Goal: Task Accomplishment & Management: Use online tool/utility

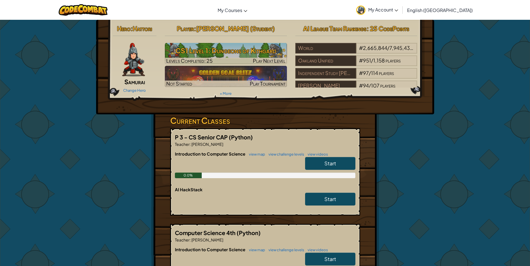
click at [318, 160] on link "Start" at bounding box center [330, 163] width 50 height 13
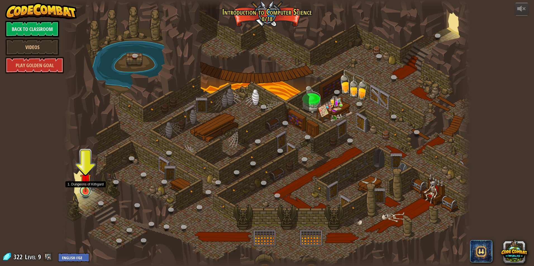
click at [89, 195] on link at bounding box center [85, 190] width 11 height 11
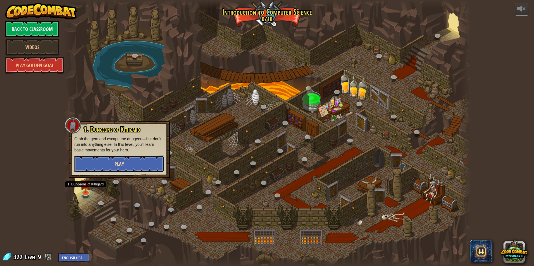
click at [114, 164] on span "Play" at bounding box center [118, 164] width 9 height 7
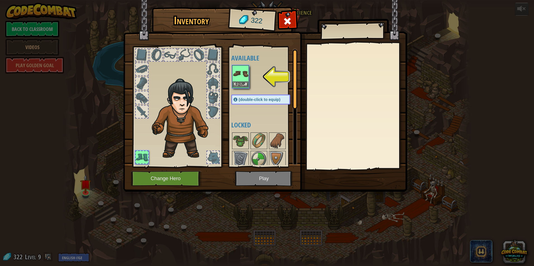
click at [241, 75] on img at bounding box center [241, 74] width 16 height 16
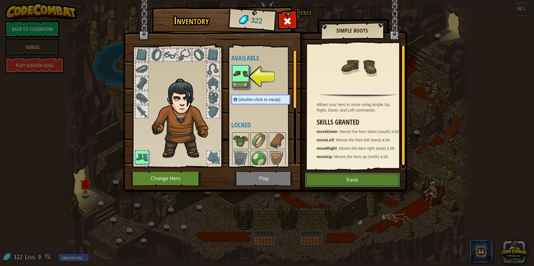
click at [360, 177] on button "Equip" at bounding box center [352, 180] width 94 height 14
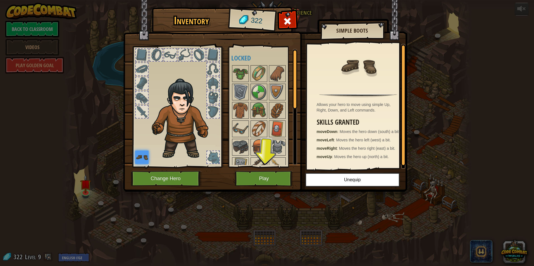
click at [143, 61] on div at bounding box center [141, 54] width 13 height 13
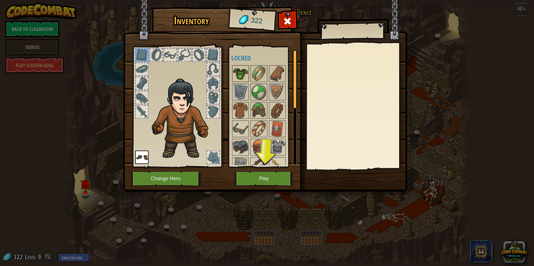
click at [241, 76] on img at bounding box center [241, 74] width 16 height 16
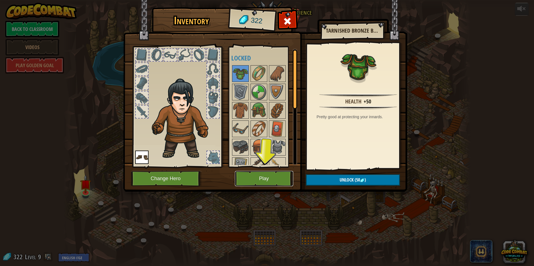
click at [269, 173] on button "Play" at bounding box center [264, 178] width 58 height 15
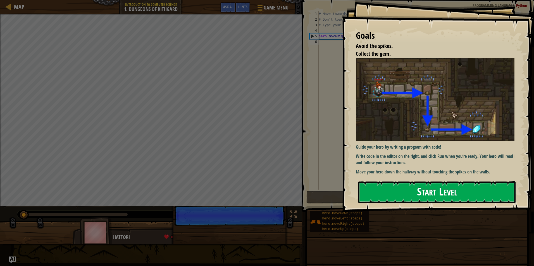
drag, startPoint x: 421, startPoint y: 193, endPoint x: 415, endPoint y: 188, distance: 7.5
click at [417, 190] on button "Start Level" at bounding box center [436, 192] width 157 height 22
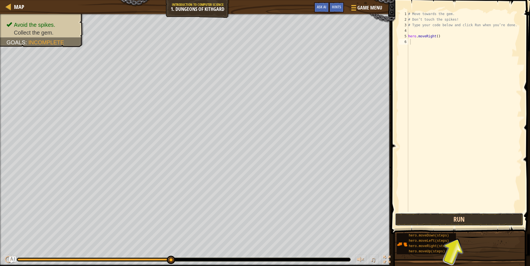
click at [466, 221] on button "Run" at bounding box center [459, 219] width 128 height 13
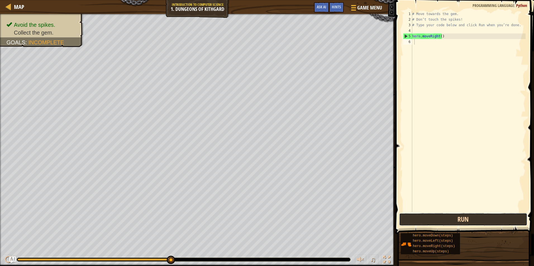
click at [455, 224] on button "Run" at bounding box center [463, 219] width 128 height 13
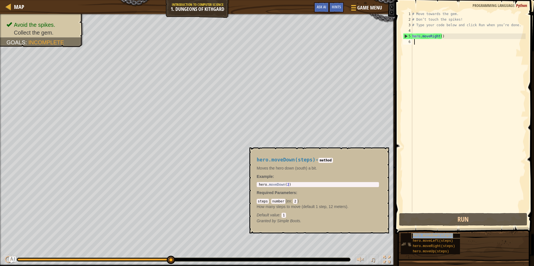
click at [447, 235] on span "hero.moveDown(steps)" at bounding box center [433, 236] width 40 height 4
click at [456, 235] on div "hero.moveDown(steps)" at bounding box center [437, 235] width 53 height 5
click at [448, 236] on span "hero.moveDown(steps)" at bounding box center [433, 236] width 40 height 4
type textarea "hero.moveDown(2)"
click at [307, 186] on div "hero . moveDown ( 2 )" at bounding box center [318, 189] width 120 height 12
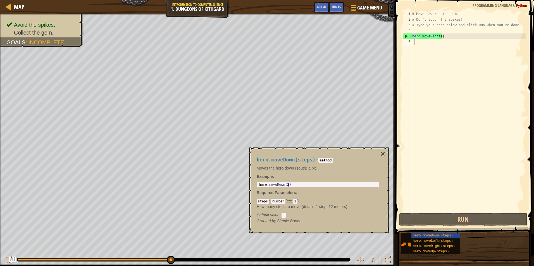
click at [288, 185] on div "hero . moveDown ( 2 )" at bounding box center [318, 189] width 120 height 12
click at [286, 185] on div "hero . moveDown ( 2 )" at bounding box center [318, 189] width 120 height 12
click at [294, 181] on div "hero.moveDown(steps) - method Moves the hero down (south) a bit. Example : hero…" at bounding box center [318, 190] width 130 height 77
click at [285, 185] on div "hero . moveDown ( 2 )" at bounding box center [318, 189] width 120 height 12
click at [286, 185] on div "hero . moveDown ( 2 )" at bounding box center [318, 189] width 120 height 12
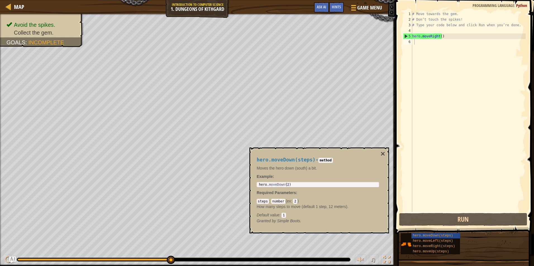
click at [295, 201] on code "2" at bounding box center [295, 201] width 4 height 5
drag, startPoint x: 291, startPoint y: 201, endPoint x: 296, endPoint y: 201, distance: 5.3
click at [292, 201] on div "steps : number ( ex : 2 ) How many steps to move (default 1 step, 12 meters). D…" at bounding box center [318, 208] width 122 height 20
click at [296, 201] on div "steps : number ( ex : 2 ) How many steps to move (default 1 step, 12 meters). D…" at bounding box center [318, 208] width 122 height 20
click at [428, 237] on span "hero.moveDown(steps)" at bounding box center [433, 236] width 40 height 4
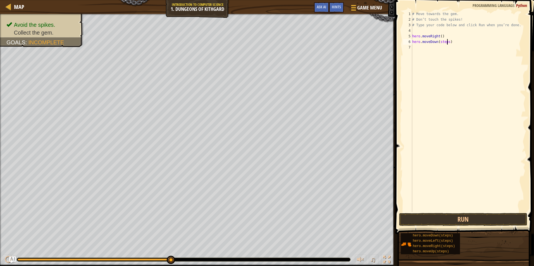
click at [446, 42] on div "# Move towards the gem. # Don’t touch the spikes! # Type your code below and cl…" at bounding box center [468, 117] width 114 height 212
click at [446, 215] on button "Run" at bounding box center [463, 219] width 128 height 13
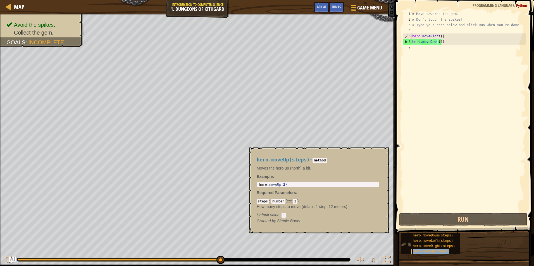
click at [450, 251] on div "hero.moveUp(steps)" at bounding box center [437, 251] width 53 height 5
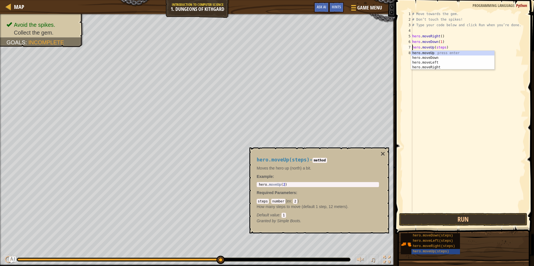
click at [443, 48] on div "# Move towards the gem. # Don’t touch the spikes! # Type your code below and cl…" at bounding box center [468, 117] width 114 height 212
click at [444, 49] on div "# Move towards the gem. # Don’t touch the spikes! # Type your code below and cl…" at bounding box center [468, 111] width 114 height 201
click at [442, 48] on div "# Move towards the gem. # Don’t touch the spikes! # Type your code below and cl…" at bounding box center [468, 117] width 114 height 212
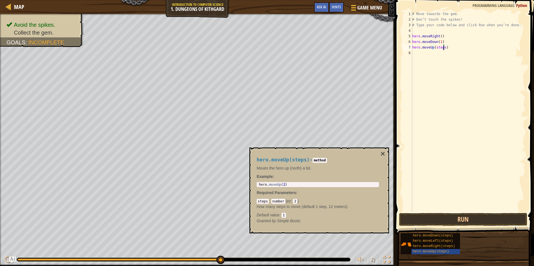
click at [443, 47] on div "# Move towards the gem. # Don’t touch the spikes! # Type your code below and cl…" at bounding box center [468, 117] width 114 height 212
type textarea "hero.moveUp(1)"
click at [467, 219] on button "Run" at bounding box center [463, 219] width 128 height 13
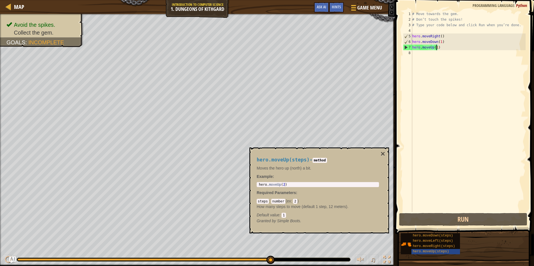
click at [430, 47] on div "# Move towards the gem. # Don’t touch the spikes! # Type your code below and cl…" at bounding box center [468, 117] width 114 height 212
click at [432, 50] on div "# Move towards the gem. # Don’t touch the spikes! # Type your code below and cl…" at bounding box center [468, 117] width 114 height 212
click at [430, 46] on div "# Move towards the gem. # Don’t touch the spikes! # Type your code below and cl…" at bounding box center [468, 117] width 114 height 212
click at [432, 49] on div "# Move towards the gem. # Don’t touch the spikes! # Type your code below and cl…" at bounding box center [468, 117] width 114 height 212
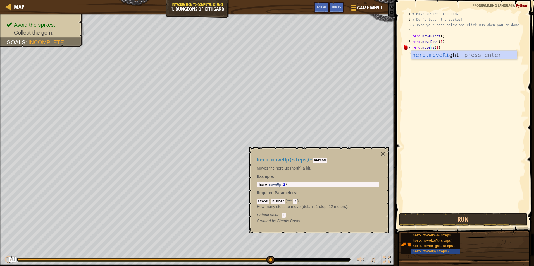
scroll to position [3, 2]
click at [474, 214] on button "Run" at bounding box center [463, 219] width 128 height 13
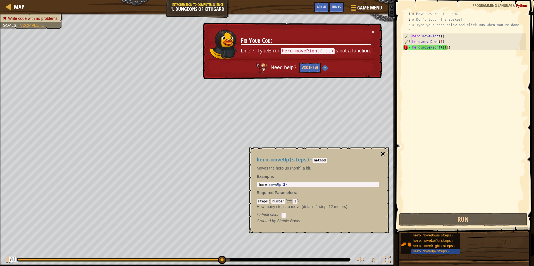
drag, startPoint x: 377, startPoint y: 153, endPoint x: 381, endPoint y: 154, distance: 3.3
click at [381, 154] on div "hero.moveUp(steps) - method Moves the hero up (north) a bit. Example : 1 hero .…" at bounding box center [319, 191] width 140 height 86
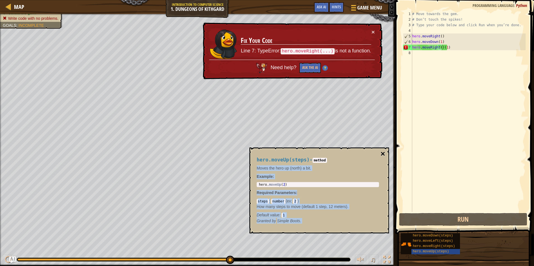
click at [381, 154] on button "×" at bounding box center [383, 154] width 4 height 8
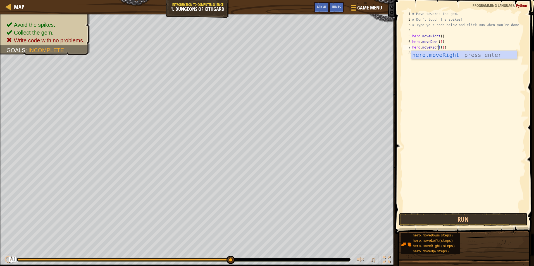
type textarea "hero.moveRight()(1)"
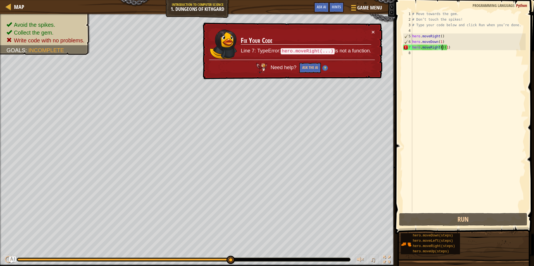
click at [460, 51] on div "# Move towards the gem. # Don’t touch the spikes! # Type your code below and cl…" at bounding box center [468, 117] width 114 height 212
click at [454, 47] on div "# Move towards the gem. # Don’t touch the spikes! # Type your code below and cl…" at bounding box center [468, 117] width 114 height 212
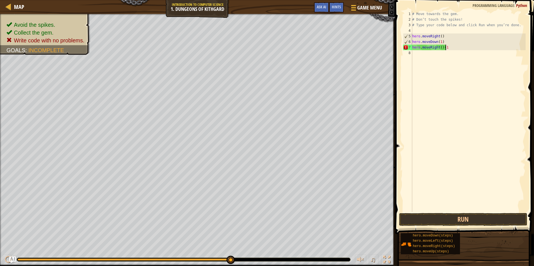
scroll to position [3, 2]
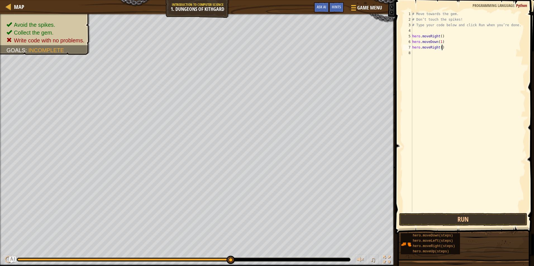
click at [439, 47] on div "# Move towards the gem. # Don’t touch the spikes! # Type your code below and cl…" at bounding box center [468, 117] width 114 height 212
type textarea "hero.moveRight(1)"
click at [481, 219] on button "Run" at bounding box center [463, 219] width 128 height 13
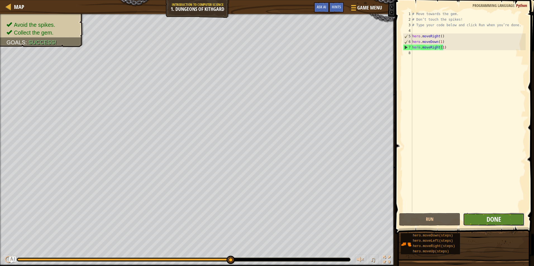
click at [492, 216] on span "Done" at bounding box center [493, 219] width 15 height 9
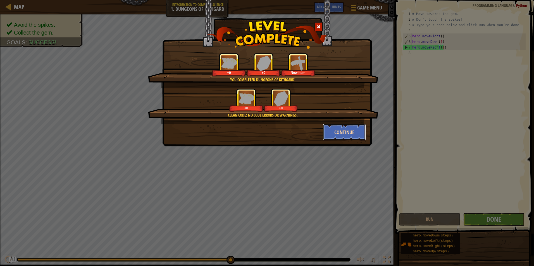
click at [355, 128] on button "Continue" at bounding box center [344, 132] width 43 height 17
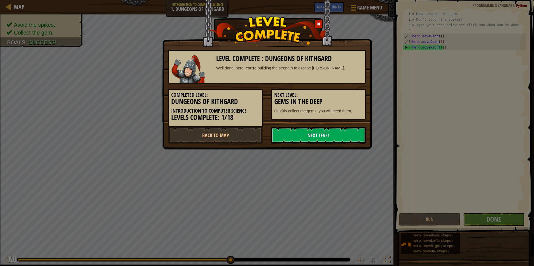
click at [355, 133] on link "Next Level" at bounding box center [318, 135] width 95 height 17
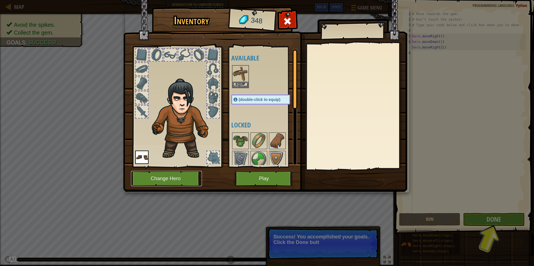
click at [176, 182] on button "Change Hero" at bounding box center [166, 178] width 71 height 15
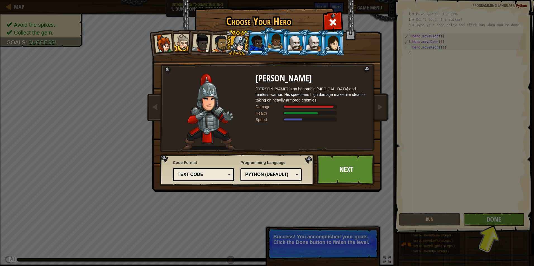
click at [203, 99] on img at bounding box center [209, 112] width 52 height 77
drag, startPoint x: 211, startPoint y: 99, endPoint x: 206, endPoint y: 102, distance: 5.4
click at [206, 99] on img at bounding box center [209, 112] width 52 height 77
click at [339, 183] on link "Next" at bounding box center [346, 169] width 58 height 31
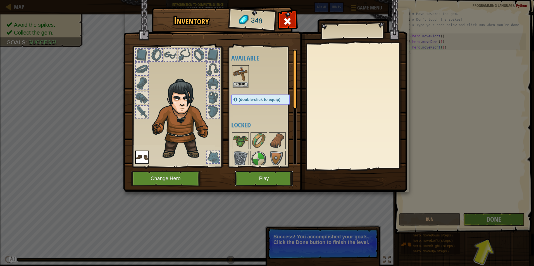
click at [281, 180] on button "Play" at bounding box center [264, 178] width 58 height 15
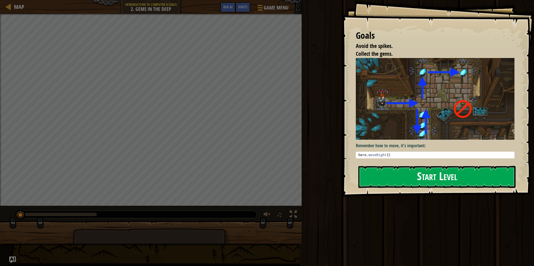
click at [412, 114] on div "Goals Avoid the spikes. Collect the gems. Remember how to move, it's important:…" at bounding box center [438, 98] width 192 height 197
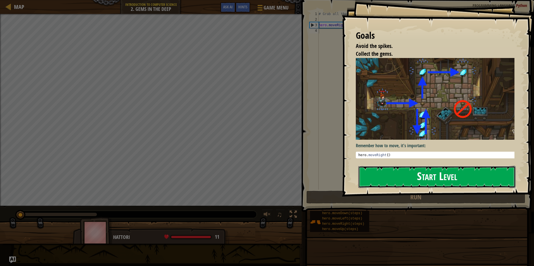
click at [400, 181] on button "Start Level" at bounding box center [436, 177] width 157 height 22
